Goal: Information Seeking & Learning: Learn about a topic

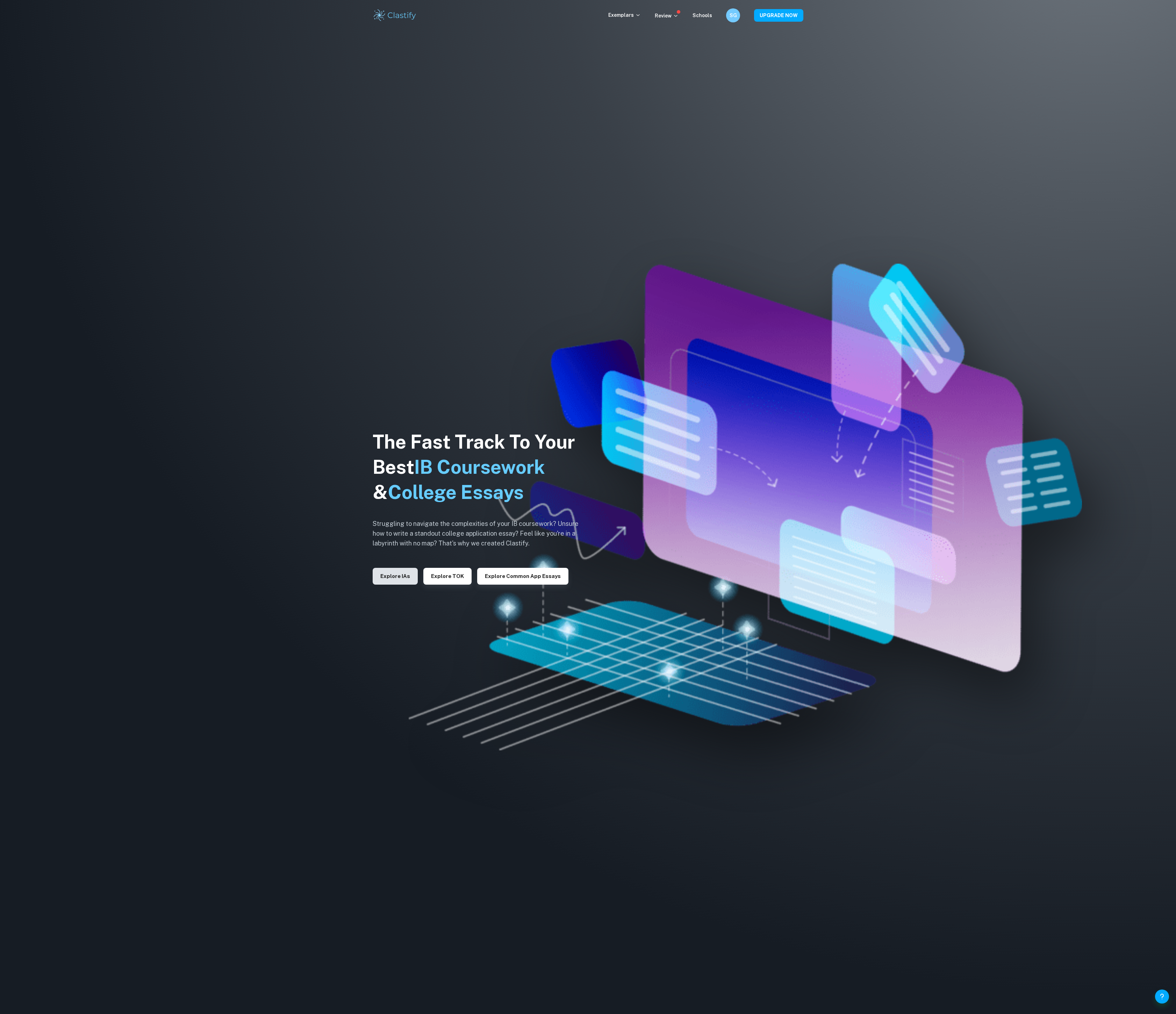
click at [394, 579] on button "Explore IAs" at bounding box center [395, 577] width 45 height 17
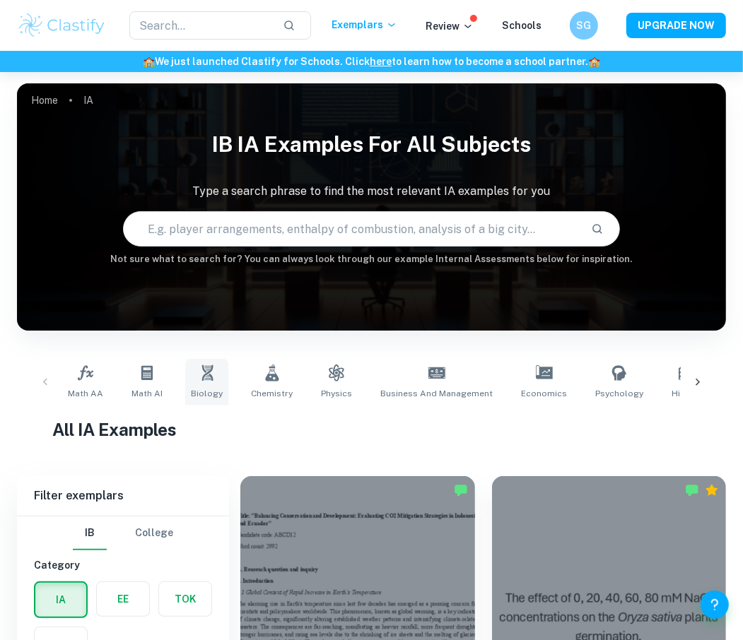
click at [211, 386] on link "Biology" at bounding box center [206, 382] width 43 height 47
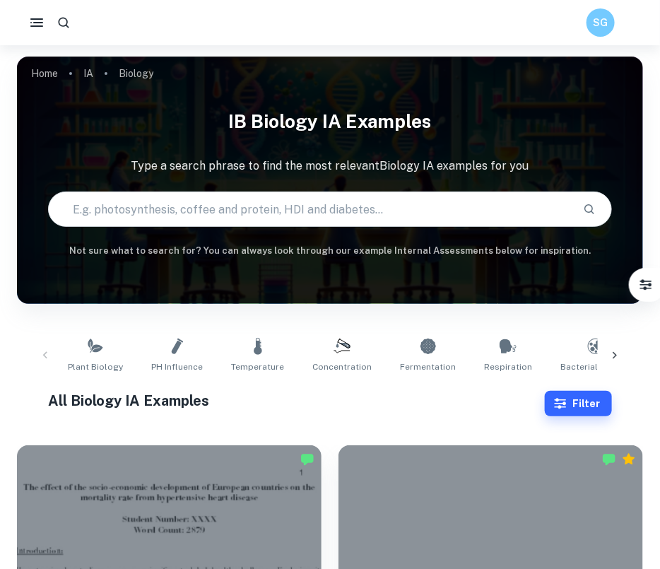
click at [237, 201] on input "text" at bounding box center [310, 209] width 522 height 40
type input "catalase"
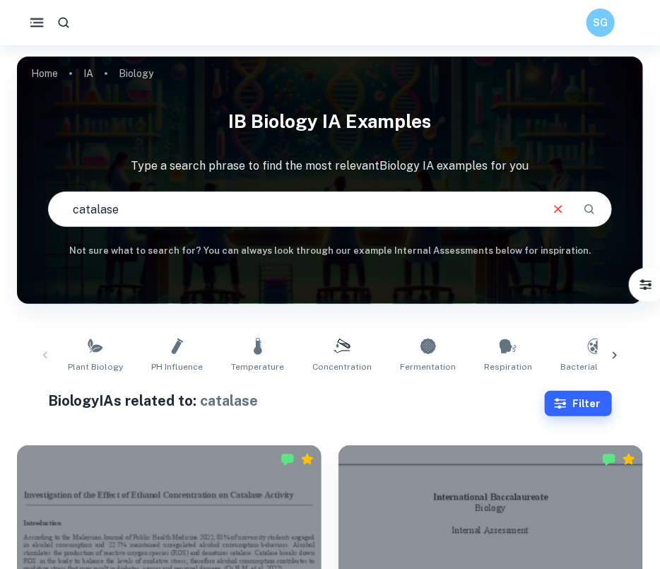
click at [35, 12] on button "button" at bounding box center [37, 23] width 30 height 30
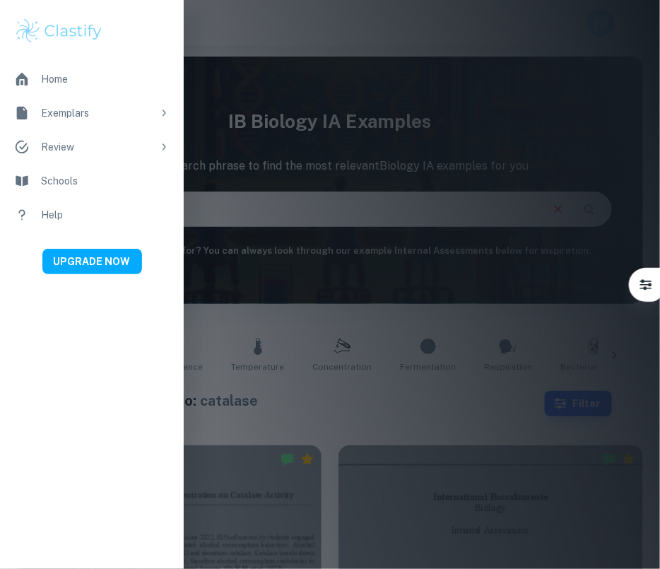
click at [257, 195] on div at bounding box center [330, 284] width 660 height 569
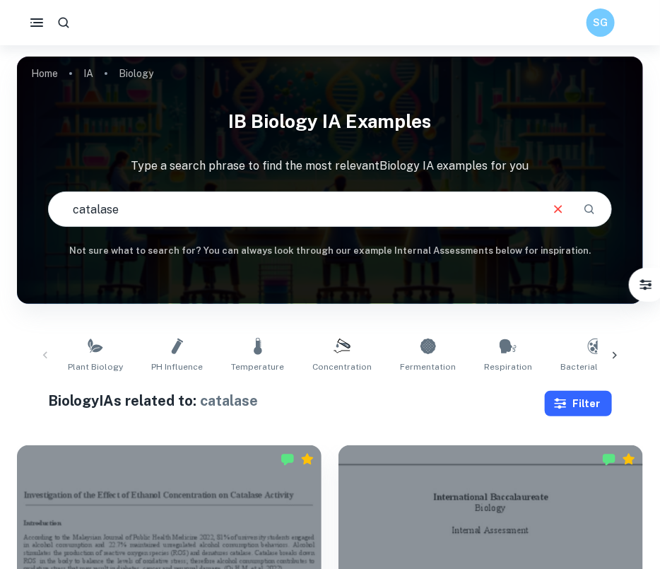
click at [577, 411] on button "Filter" at bounding box center [578, 403] width 67 height 25
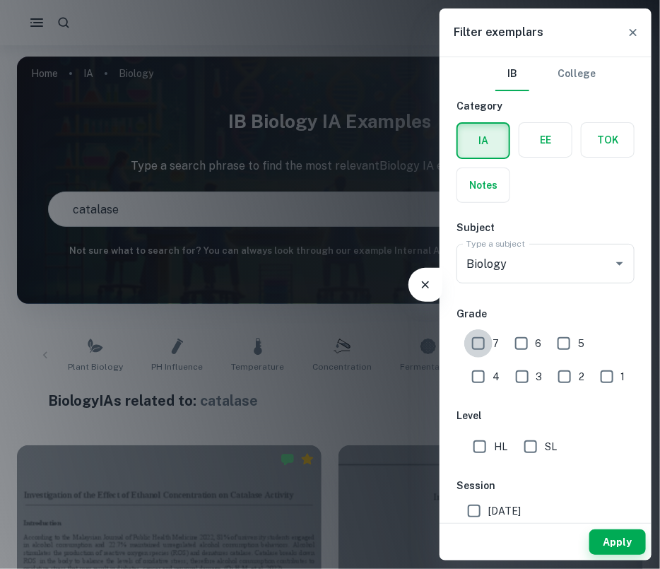
click at [473, 341] on input "7" at bounding box center [478, 343] width 28 height 28
checkbox input "true"
click at [602, 546] on button "Apply" at bounding box center [617, 541] width 57 height 25
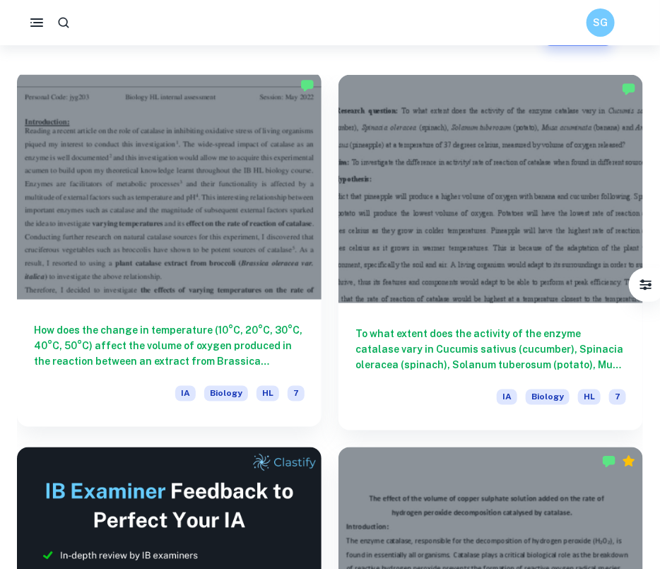
scroll to position [369, 0]
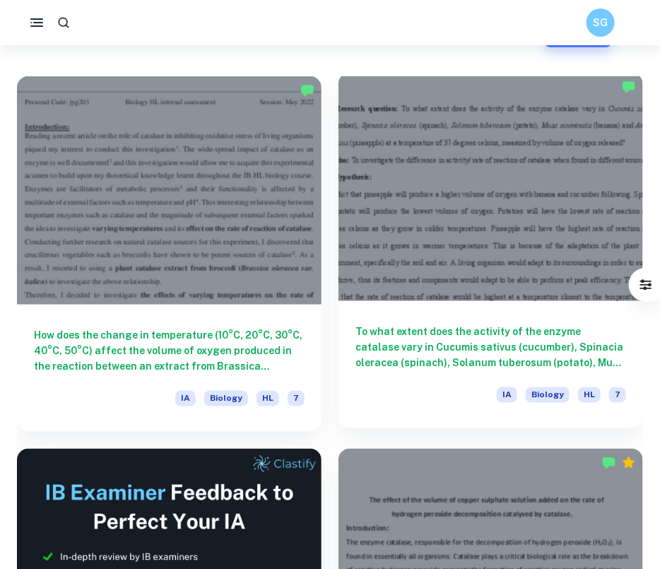
click at [407, 348] on h6 "To what extent does the activity of the enzyme catalase vary in Cucumis sativus…" at bounding box center [490, 347] width 271 height 47
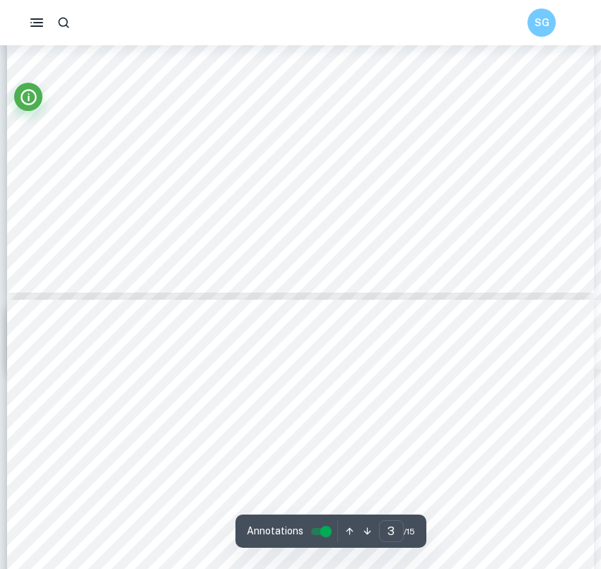
scroll to position [1892, 0]
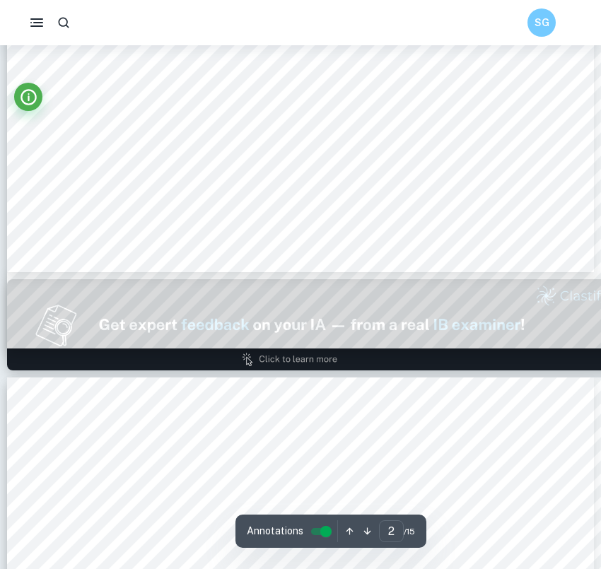
type input "1"
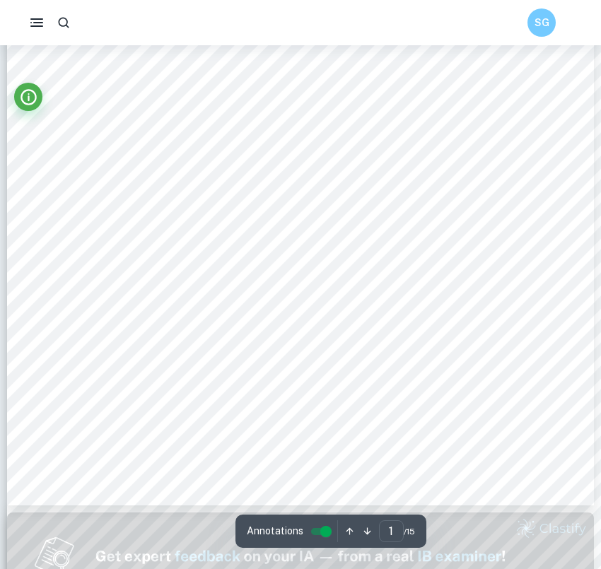
scroll to position [104, 0]
